Goal: Share content

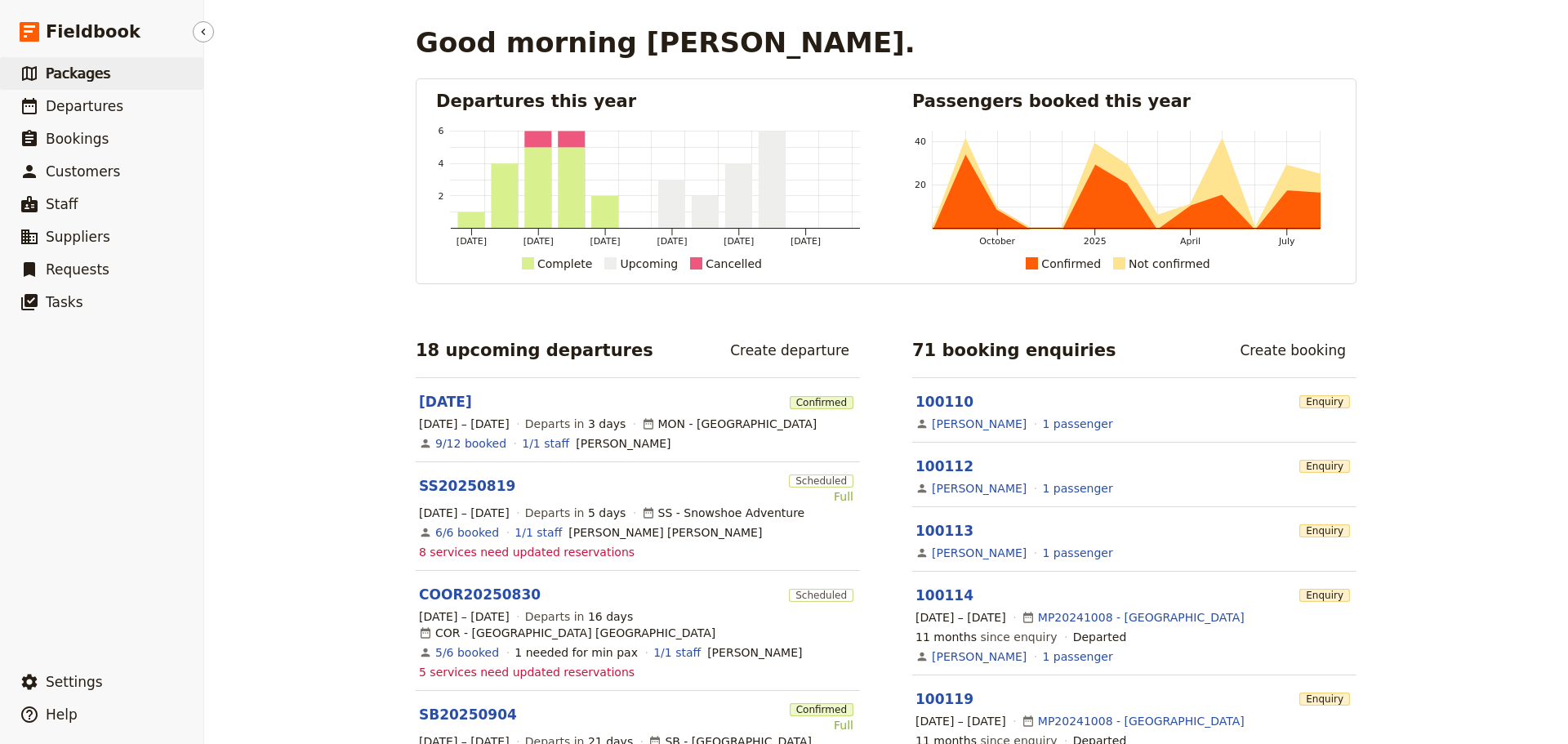
click at [78, 74] on span "Packages" at bounding box center [78, 73] width 64 height 17
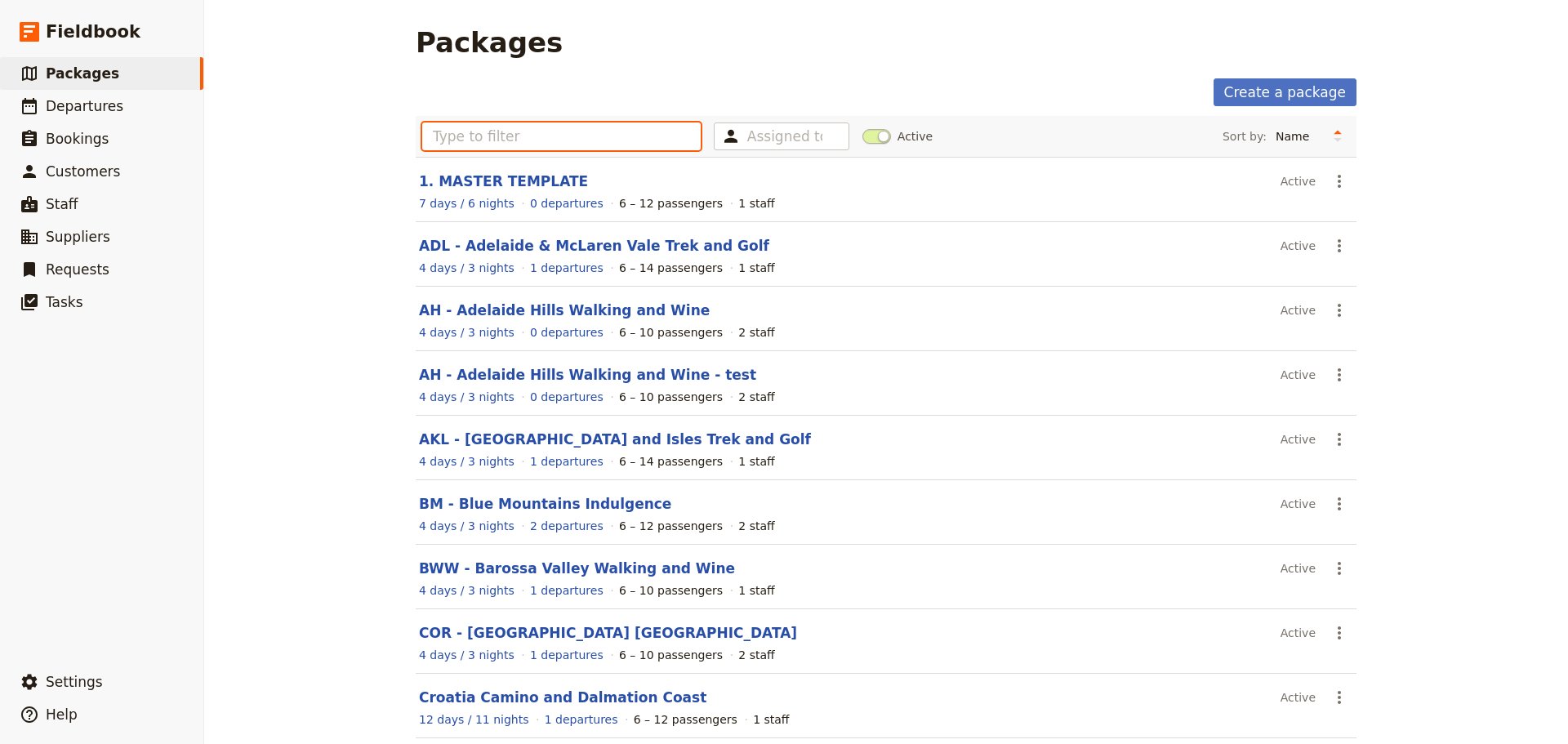
click at [438, 137] on input "text" at bounding box center [561, 136] width 278 height 28
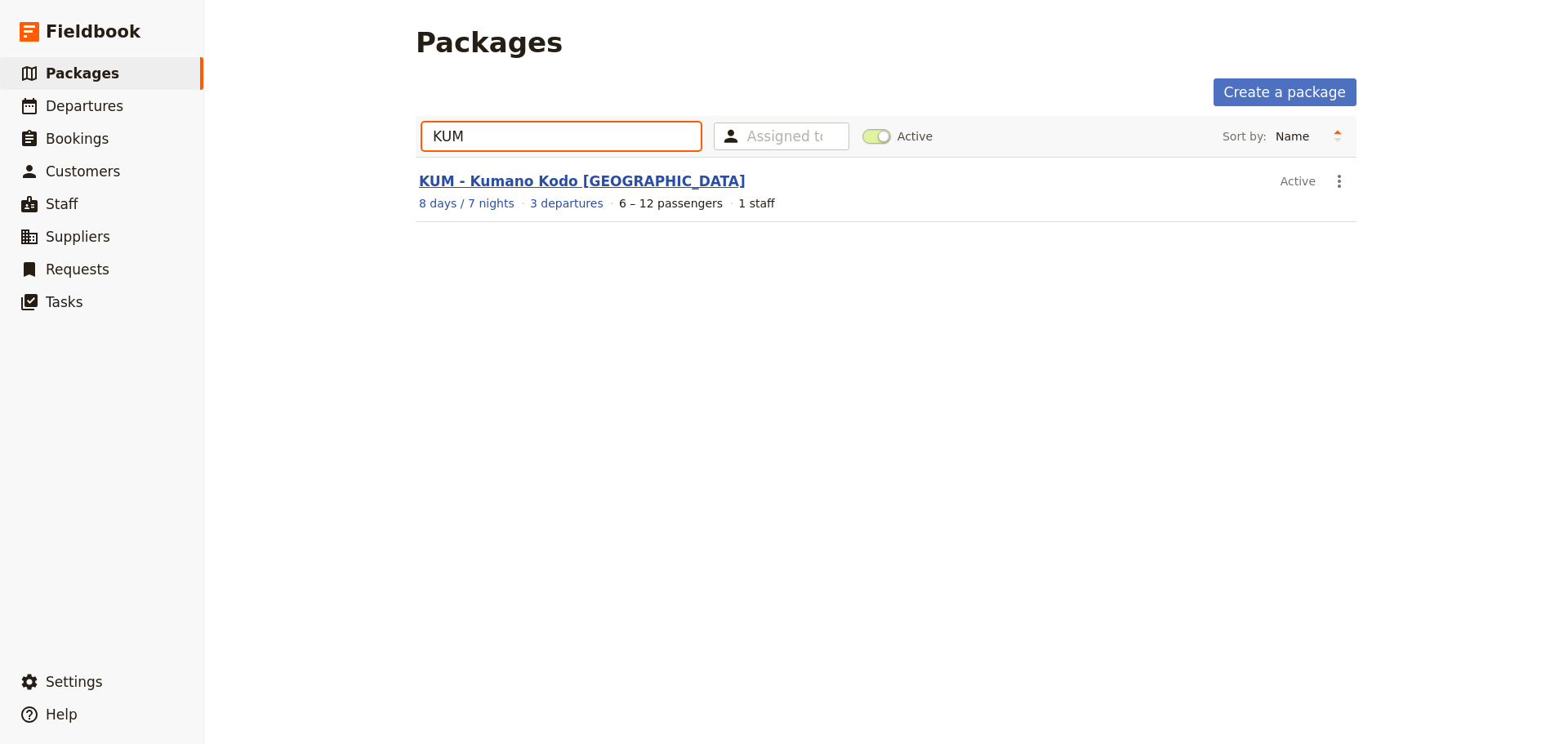
type input "KUM"
click at [502, 180] on link "KUM - Kumano Kodo [GEOGRAPHIC_DATA]" at bounding box center [583, 182] width 327 height 17
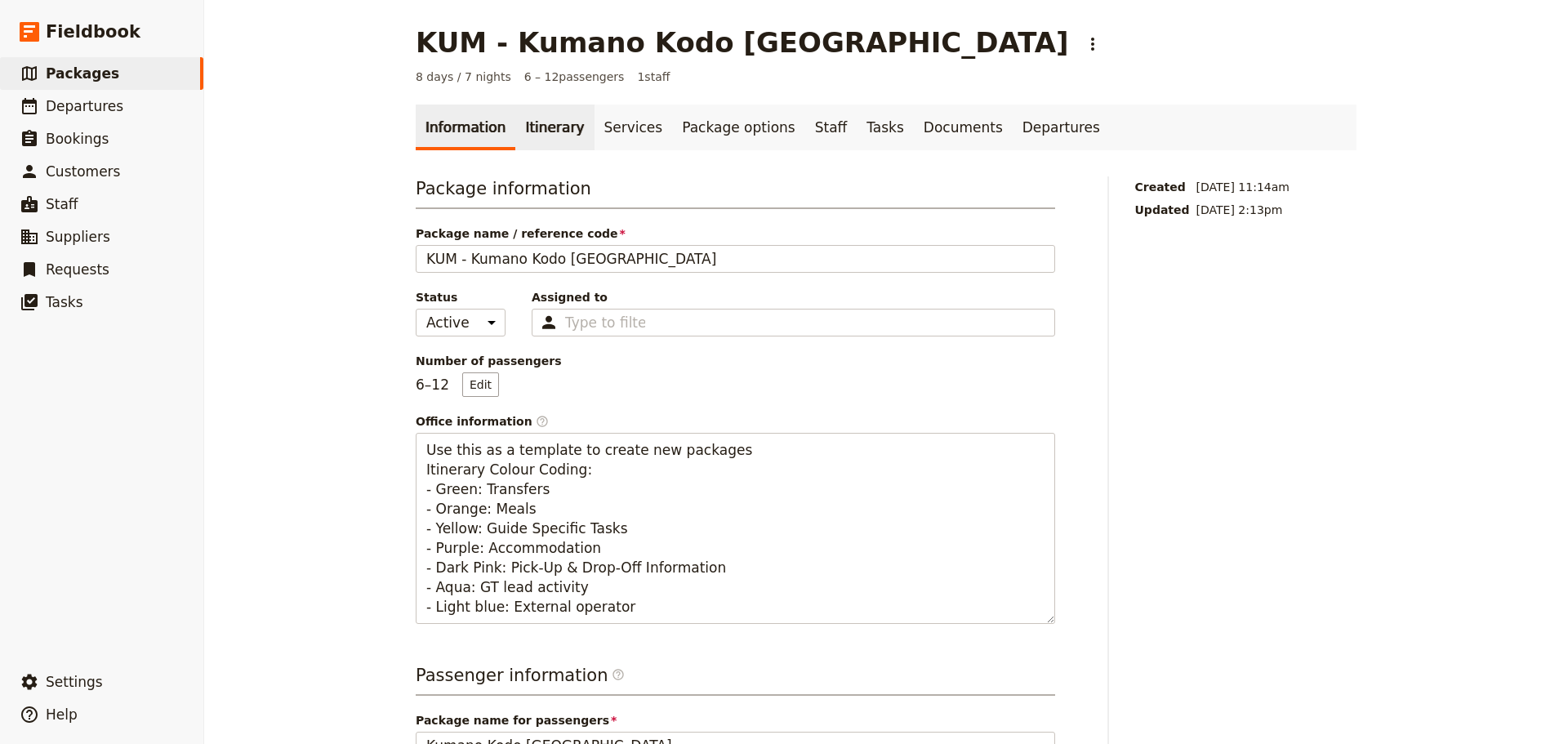
click at [529, 130] on link "Itinerary" at bounding box center [554, 127] width 78 height 46
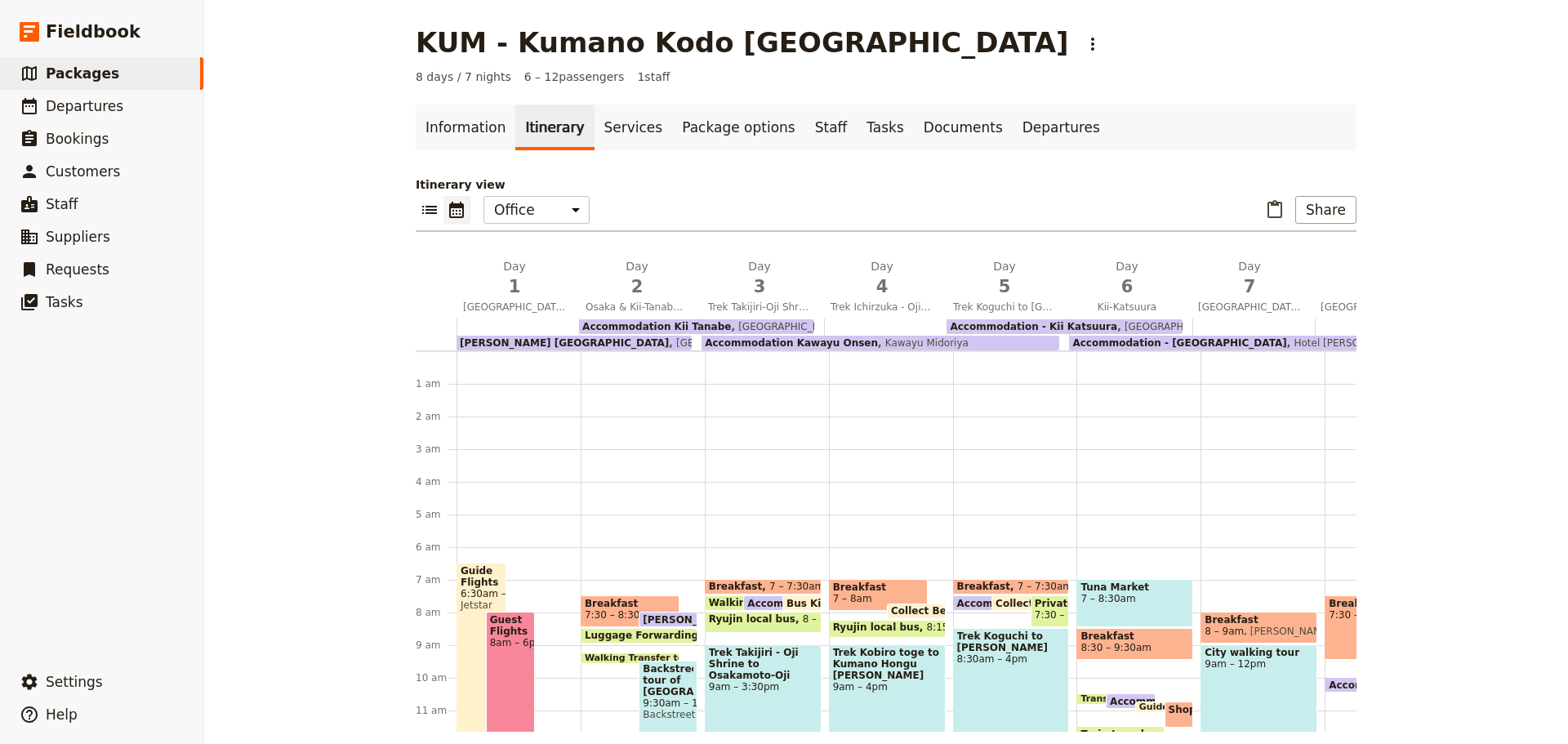
scroll to position [196, 0]
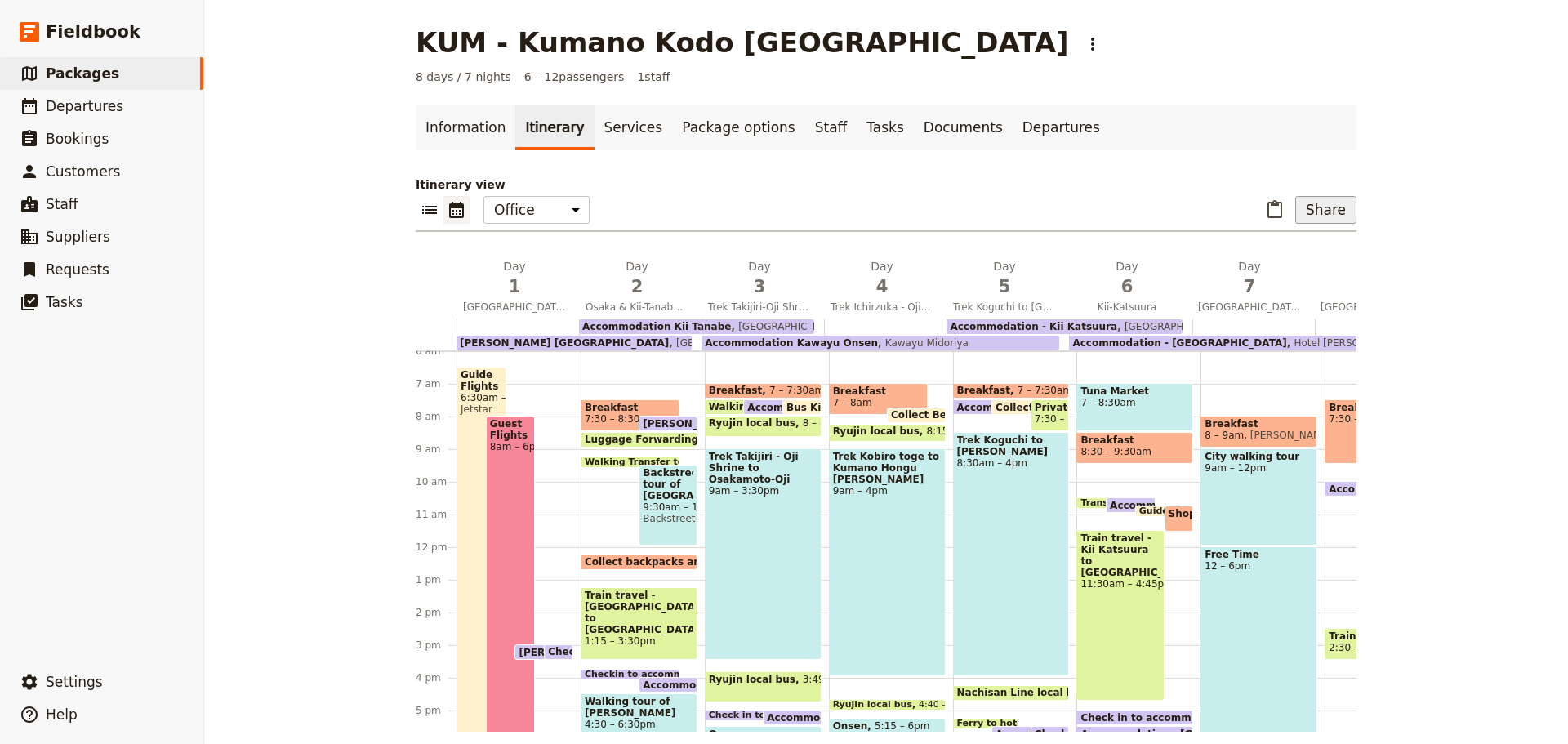
click at [1325, 217] on button "Share" at bounding box center [1325, 209] width 61 height 28
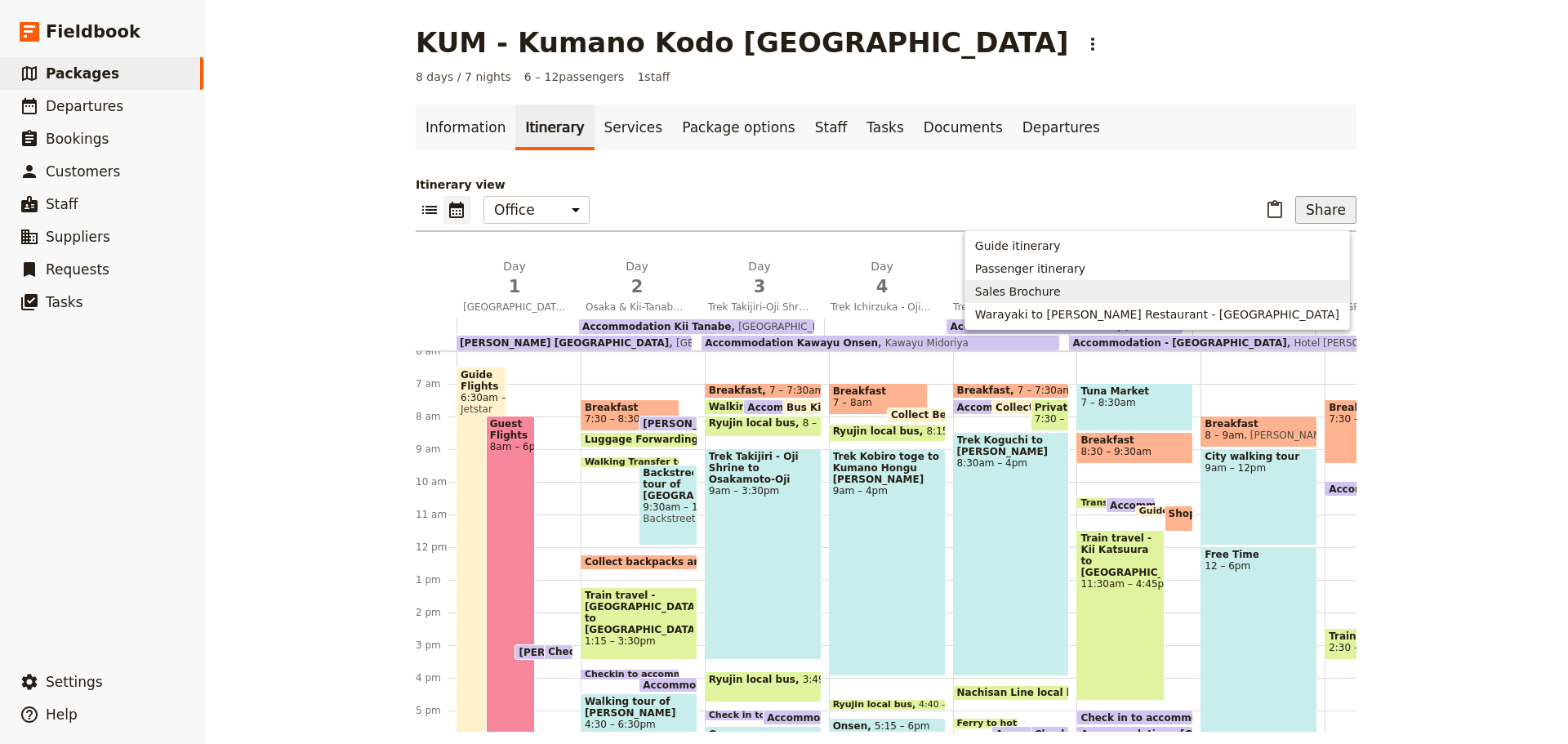
click at [1060, 291] on span "Sales Brochure" at bounding box center [1018, 292] width 86 height 17
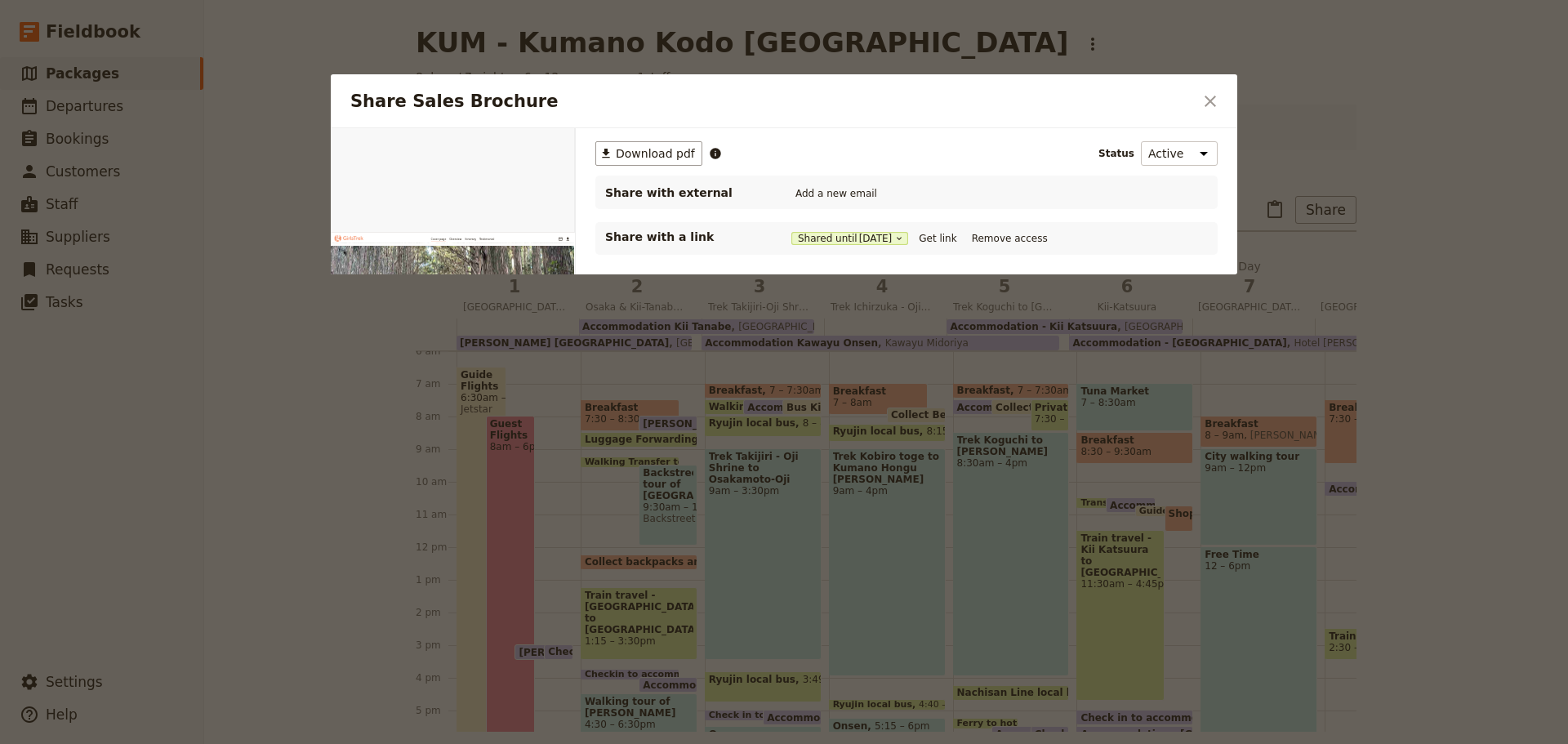
scroll to position [0, 0]
click at [948, 236] on button "Get link" at bounding box center [937, 239] width 46 height 18
